Goal: Information Seeking & Learning: Understand process/instructions

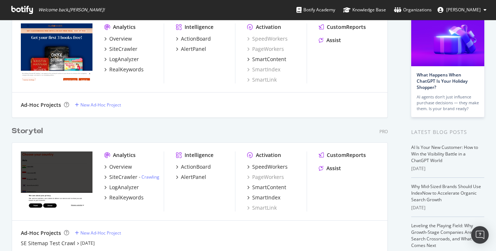
scroll to position [79, 0]
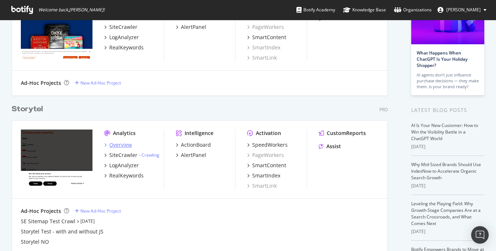
click at [127, 146] on div "Overview" at bounding box center [120, 144] width 23 height 7
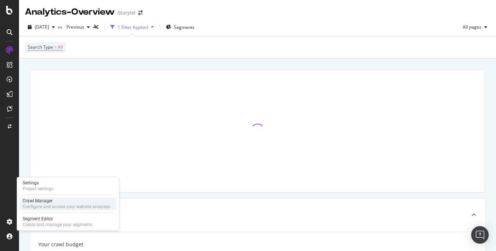
click at [54, 199] on div "Crawl Manager" at bounding box center [66, 201] width 87 height 6
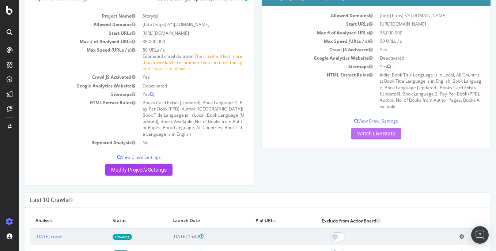
scroll to position [45, 0]
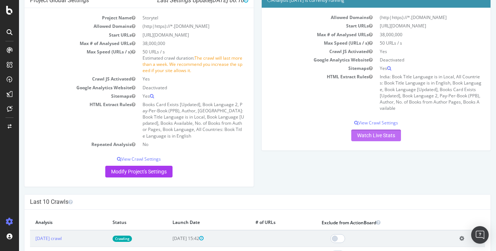
click at [368, 135] on link "Watch Live Stats" at bounding box center [377, 136] width 50 height 12
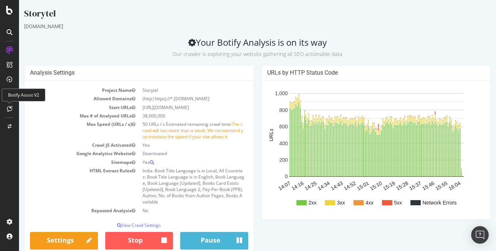
click at [10, 107] on icon at bounding box center [9, 109] width 5 height 6
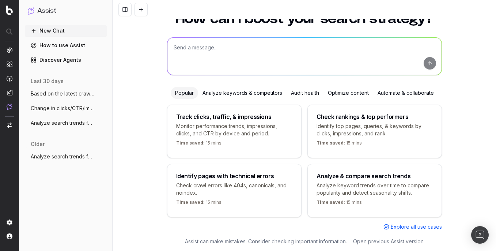
scroll to position [33, 0]
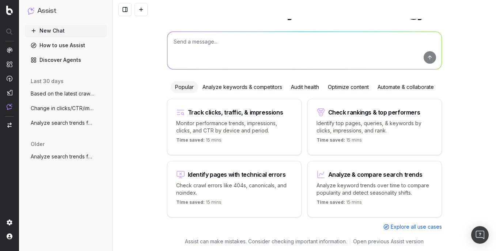
click at [71, 45] on link "How to use Assist" at bounding box center [66, 46] width 82 height 12
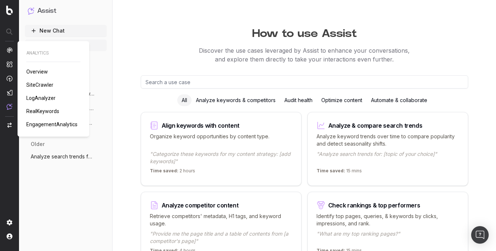
click at [8, 48] on img at bounding box center [10, 50] width 6 height 6
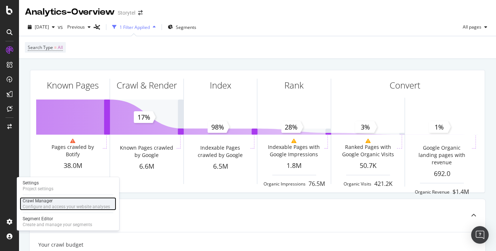
click at [43, 204] on div "Configure and access your website analyses" at bounding box center [66, 207] width 87 height 6
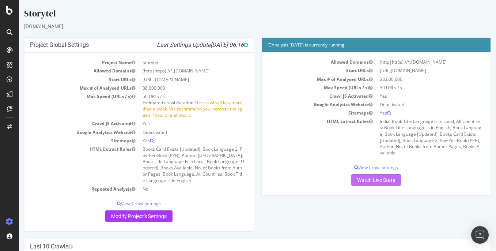
click at [381, 181] on link "Watch Live Stats" at bounding box center [377, 180] width 50 height 12
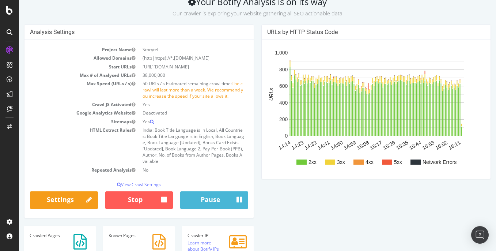
scroll to position [45, 0]
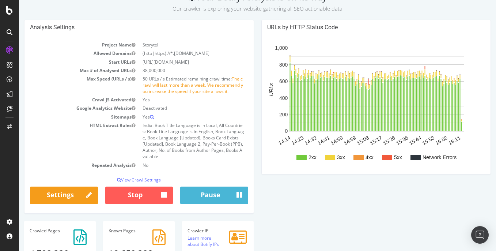
click at [142, 179] on p "View Crawl Settings" at bounding box center [139, 180] width 218 height 6
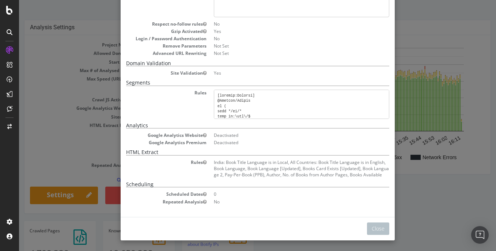
scroll to position [0, 0]
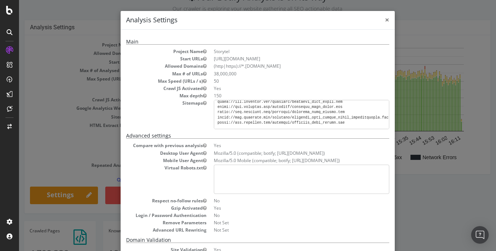
click at [385, 21] on span "×" at bounding box center [387, 20] width 4 height 10
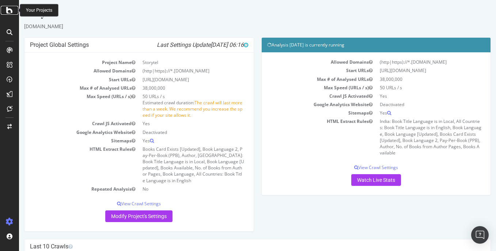
click at [6, 11] on icon at bounding box center [9, 10] width 7 height 9
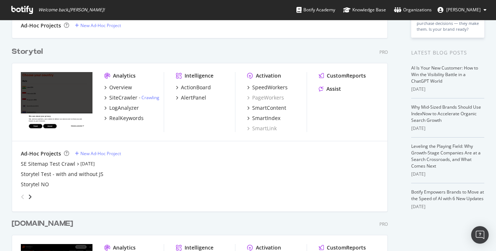
scroll to position [97, 0]
